Goal: Information Seeking & Learning: Learn about a topic

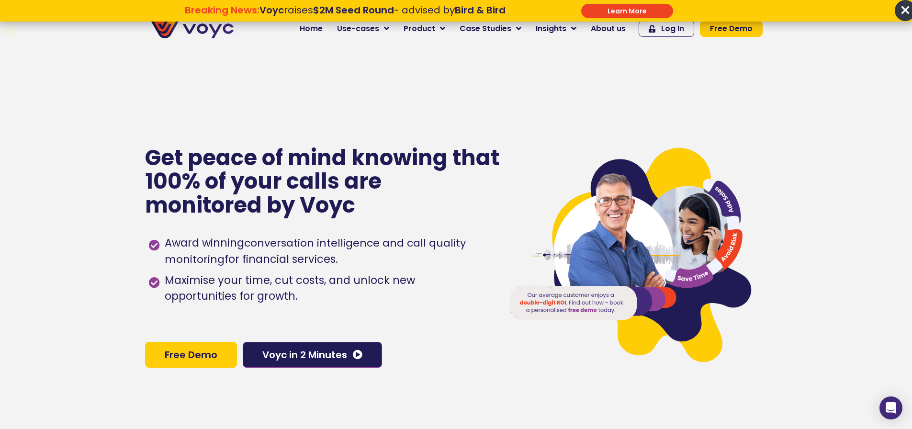
click at [232, 103] on div "Get peace of mind knowing that 100% of your calls are monitored by Voyc Award w…" at bounding box center [319, 256] width 349 height 429
drag, startPoint x: 899, startPoint y: 11, endPoint x: 890, endPoint y: 13, distance: 8.8
click at [899, 11] on span "×" at bounding box center [905, 10] width 21 height 21
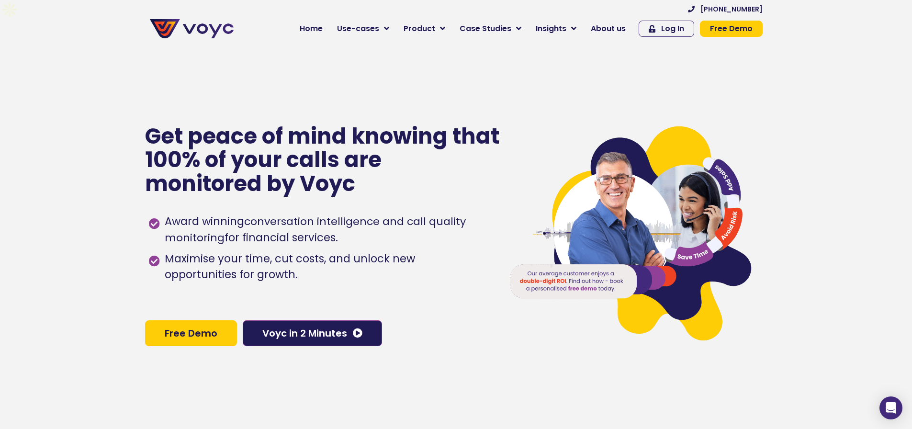
click at [265, 101] on div "Get peace of mind knowing that 100% of your calls are monitored by Voyc Award w…" at bounding box center [319, 235] width 349 height 429
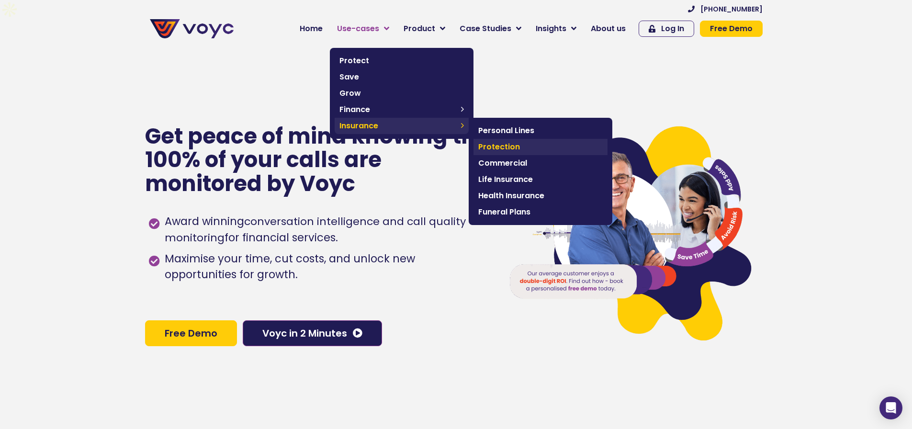
click at [510, 150] on span "Protection" at bounding box center [540, 146] width 125 height 11
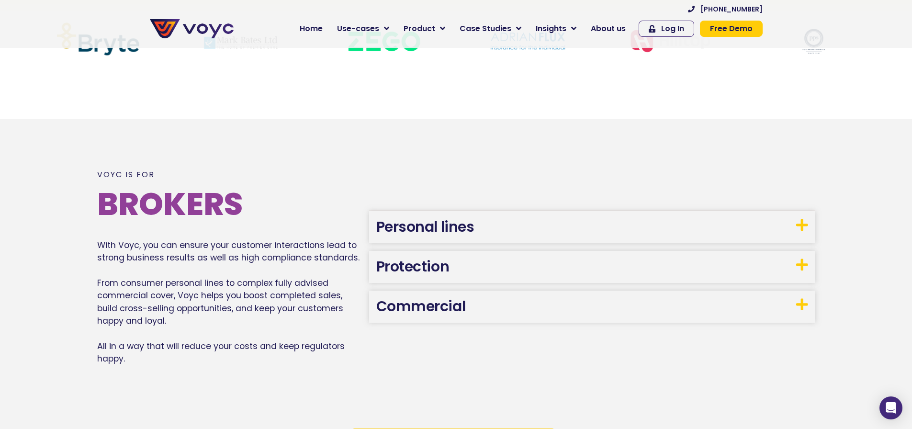
scroll to position [527, 0]
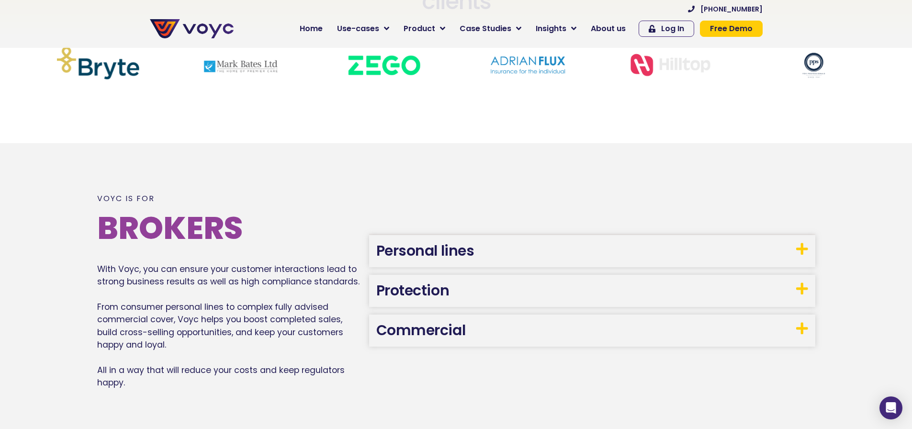
click at [795, 242] on span at bounding box center [801, 249] width 13 height 14
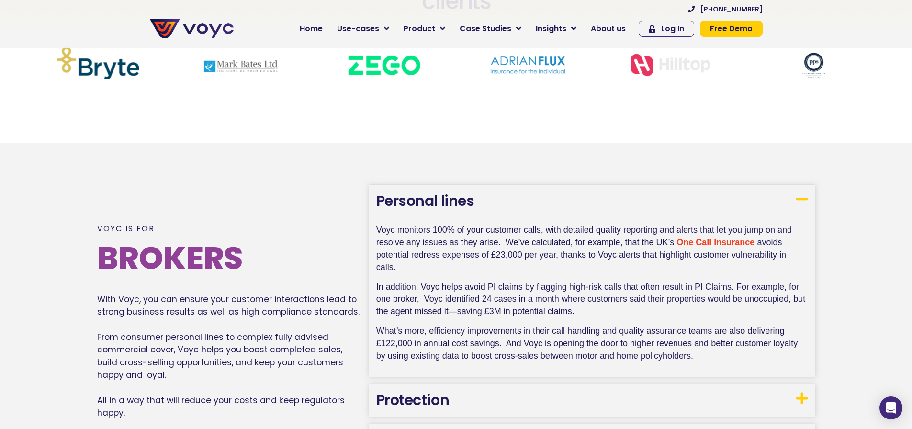
click at [791, 185] on h3 "Personal lines" at bounding box center [592, 201] width 446 height 32
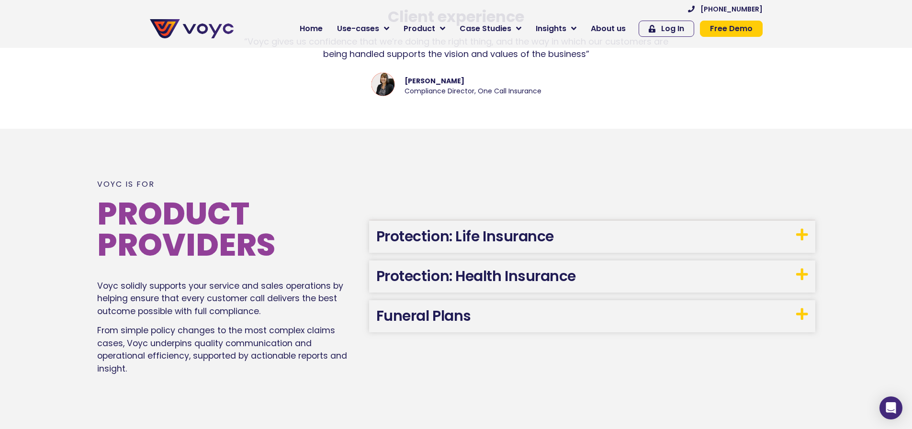
scroll to position [1102, 0]
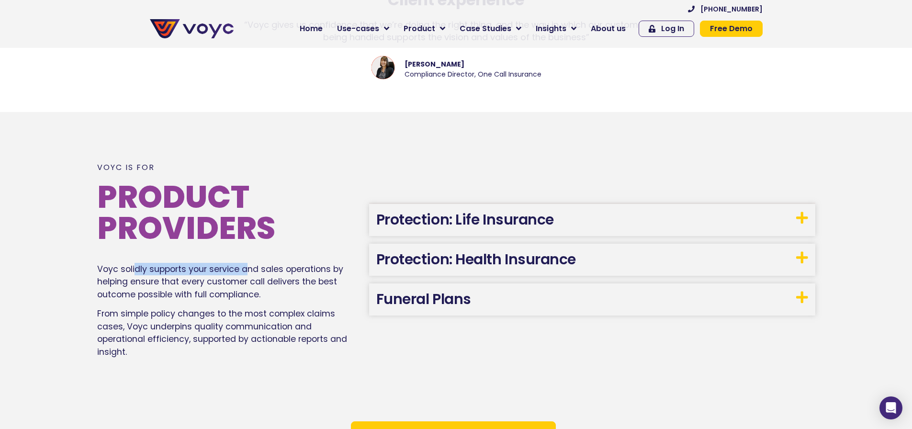
drag, startPoint x: 222, startPoint y: 248, endPoint x: 284, endPoint y: 252, distance: 62.9
click at [280, 263] on p "Voyc solidly supports your service and sales operations by helping ensure that …" at bounding box center [228, 282] width 262 height 38
click at [306, 263] on p "Voyc solidly supports your service and sales operations by helping ensure that …" at bounding box center [228, 282] width 262 height 38
drag, startPoint x: 131, startPoint y: 261, endPoint x: 270, endPoint y: 263, distance: 138.9
click at [268, 264] on p "Voyc solidly supports your service and sales operations by helping ensure that …" at bounding box center [228, 282] width 262 height 38
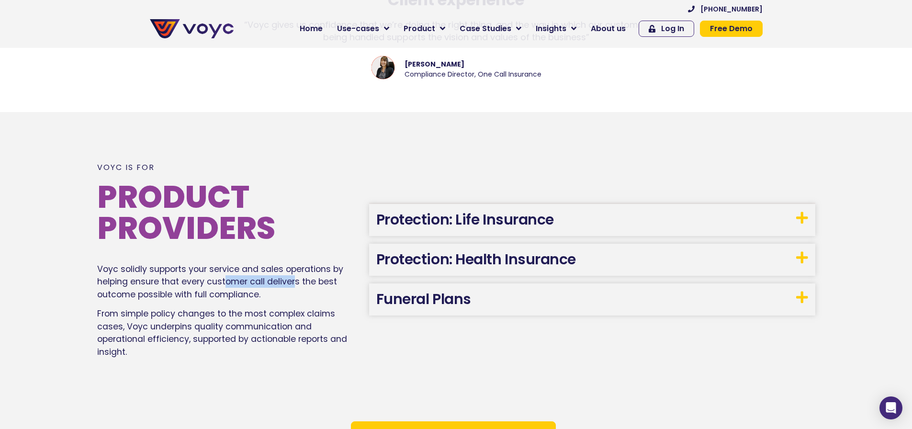
drag, startPoint x: 295, startPoint y: 263, endPoint x: 215, endPoint y: 256, distance: 81.3
click at [218, 263] on p "Voyc solidly supports your service and sales operations by helping ensure that …" at bounding box center [228, 282] width 262 height 38
click at [192, 263] on p "Voyc solidly supports your service and sales operations by helping ensure that …" at bounding box center [228, 282] width 262 height 38
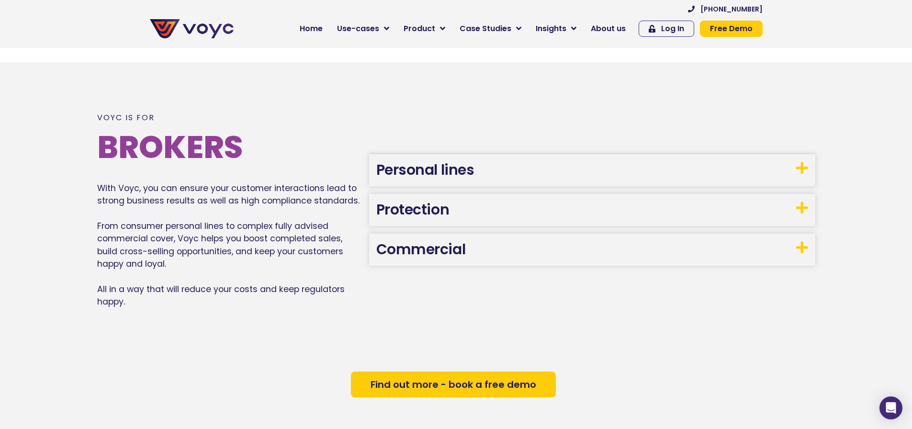
scroll to position [527, 0]
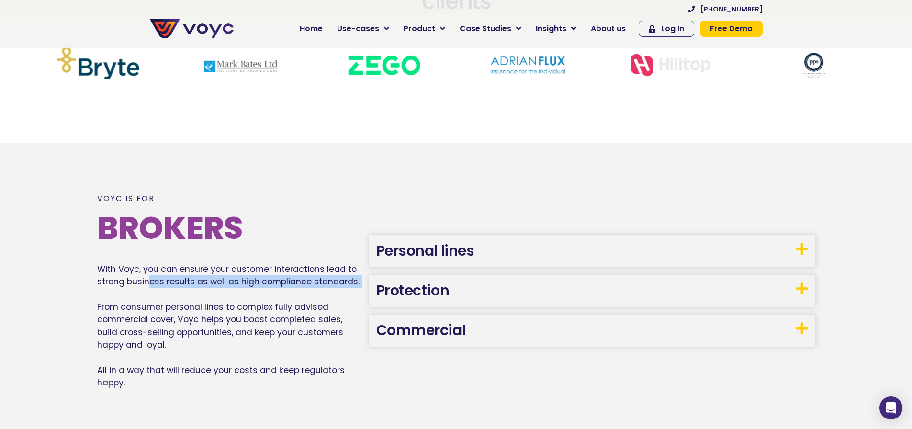
drag, startPoint x: 150, startPoint y: 260, endPoint x: 307, endPoint y: 269, distance: 156.9
click at [295, 269] on p "With Voyc, you can ensure your customer interactions lead to strong business re…" at bounding box center [228, 326] width 262 height 126
click at [315, 263] on p "With Voyc, you can ensure your customer interactions lead to strong business re…" at bounding box center [228, 326] width 262 height 126
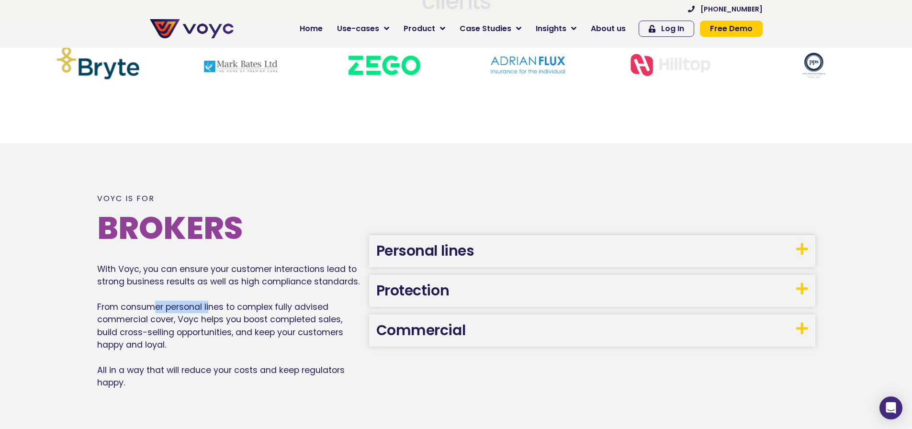
drag, startPoint x: 242, startPoint y: 294, endPoint x: 301, endPoint y: 298, distance: 59.1
click at [288, 298] on p "With Voyc, you can ensure your customer interactions lead to strong business re…" at bounding box center [228, 326] width 262 height 126
click at [301, 298] on p "With Voyc, you can ensure your customer interactions lead to strong business re…" at bounding box center [228, 326] width 262 height 126
drag, startPoint x: 151, startPoint y: 299, endPoint x: 251, endPoint y: 298, distance: 100.6
click at [226, 299] on p "With Voyc, you can ensure your customer interactions lead to strong business re…" at bounding box center [228, 326] width 262 height 126
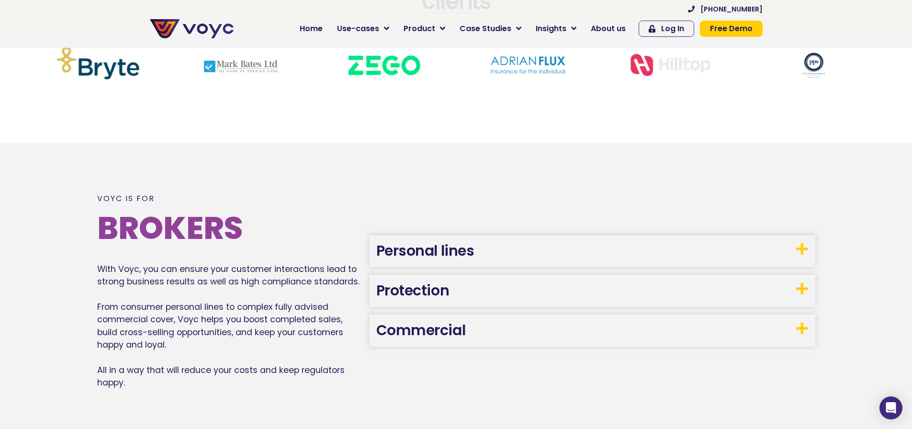
click at [286, 298] on p "With Voyc, you can ensure your customer interactions lead to strong business re…" at bounding box center [228, 326] width 262 height 126
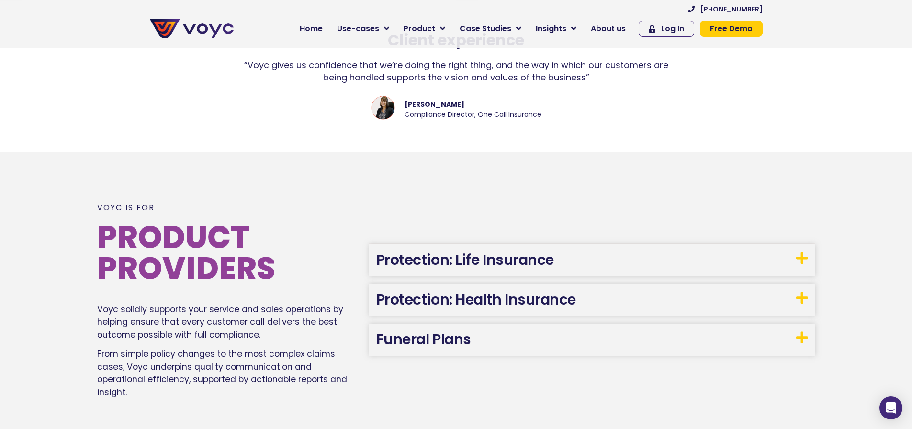
scroll to position [1054, 0]
